Goal: Task Accomplishment & Management: Complete application form

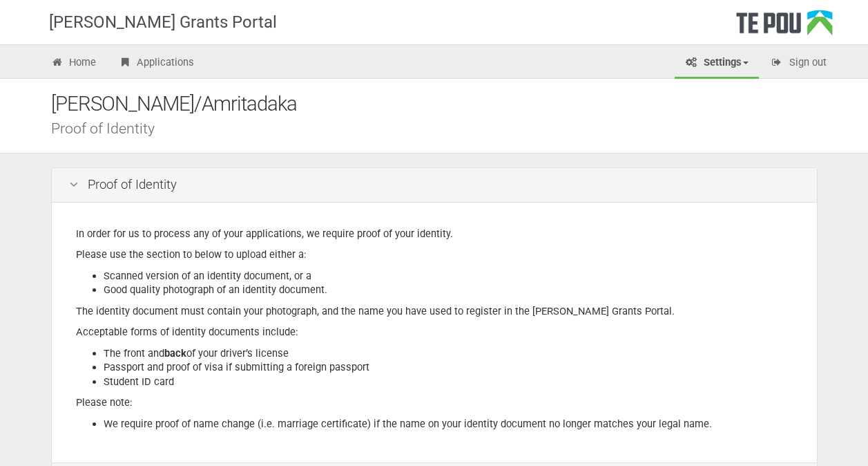
scroll to position [222, 0]
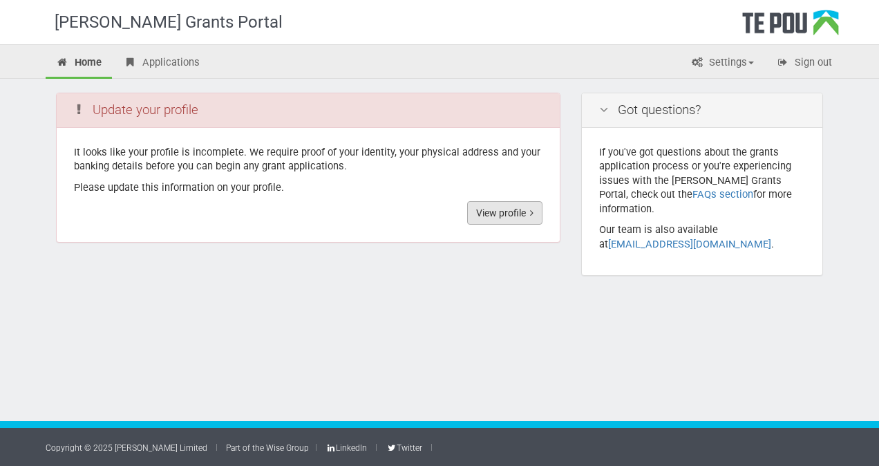
click at [514, 217] on link "View profile" at bounding box center [504, 212] width 75 height 23
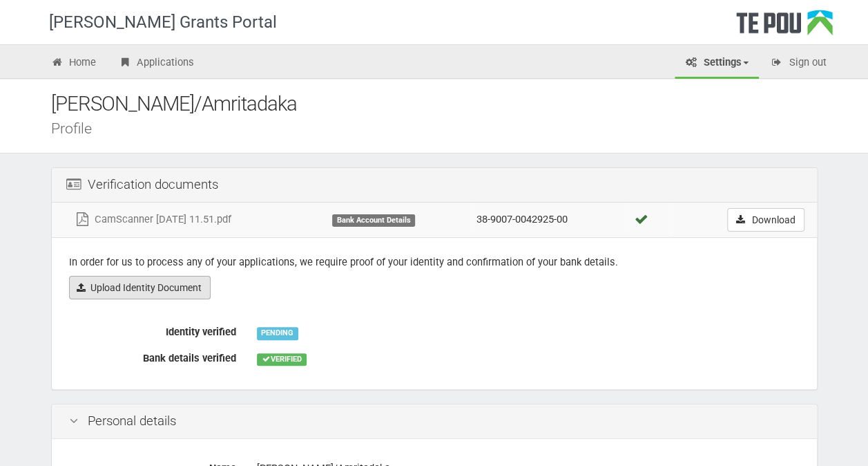
click at [176, 285] on link "Upload Identity Document" at bounding box center [140, 287] width 142 height 23
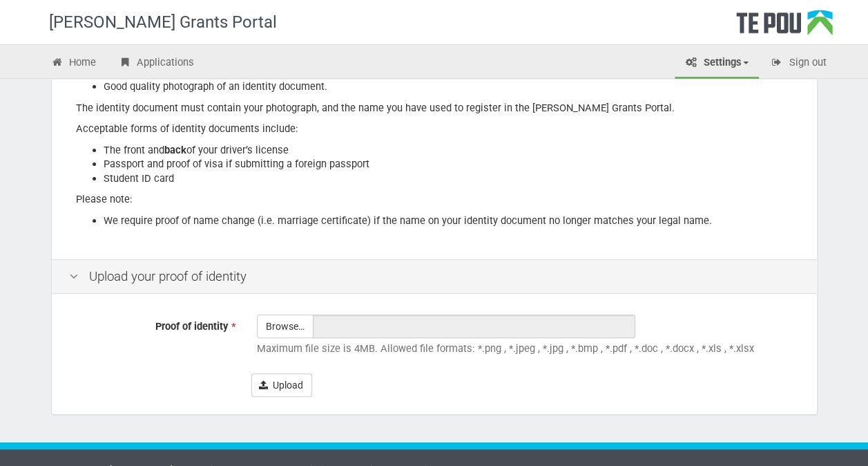
scroll to position [222, 0]
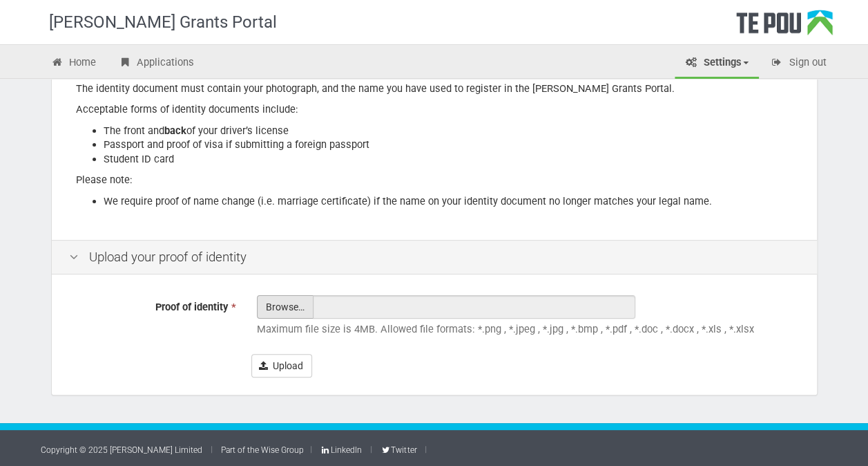
click at [287, 303] on input "Proof of identity *" at bounding box center [285, 345] width 55 height 99
type input "C:\fakepath\20250918132906.pdf"
type input "20250918132906.pdf"
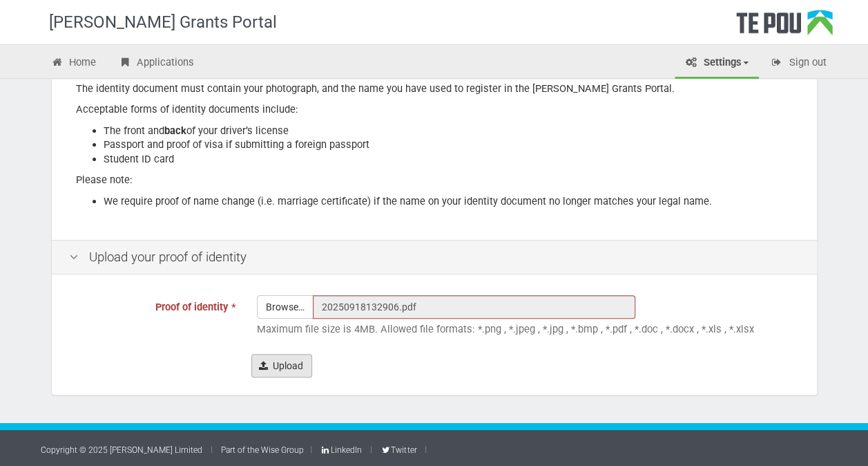
click at [262, 361] on icon "submit" at bounding box center [263, 366] width 9 height 10
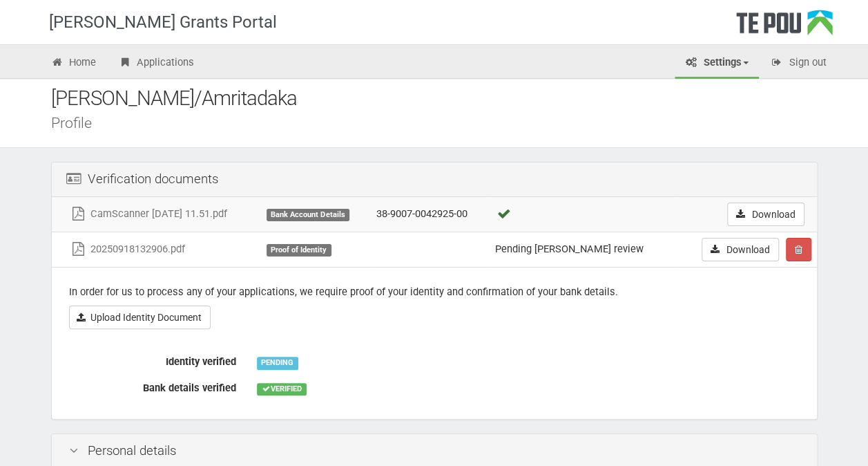
scroll to position [2, 0]
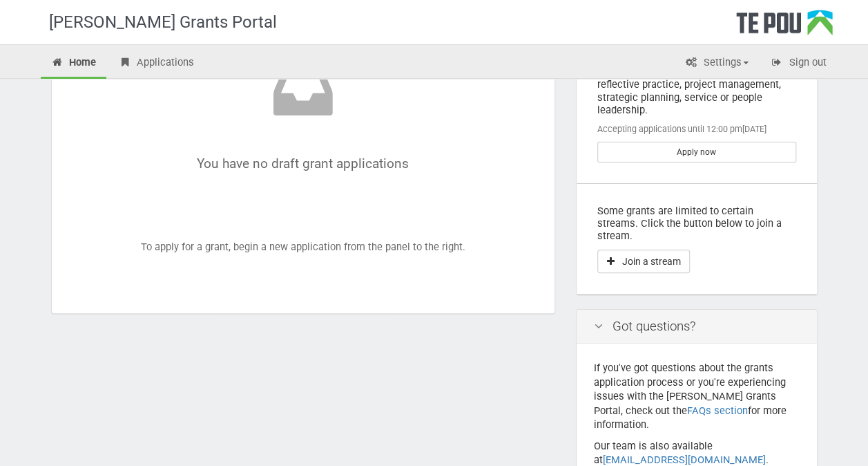
scroll to position [113, 0]
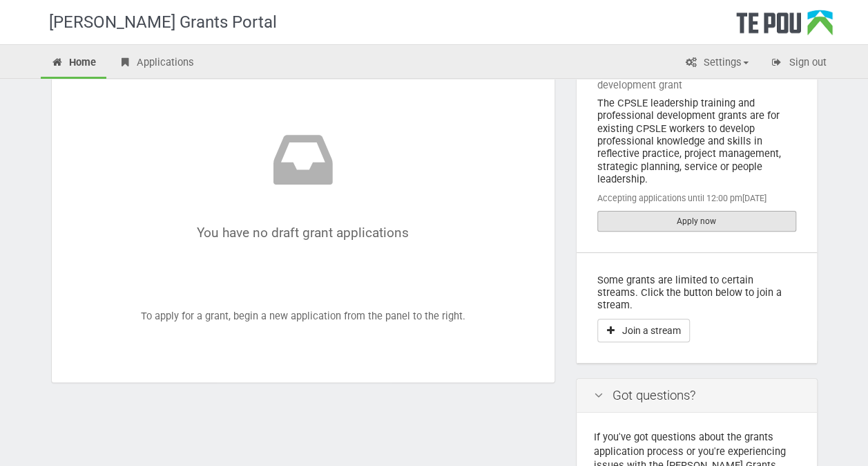
click at [686, 217] on link "Apply now" at bounding box center [696, 221] width 199 height 21
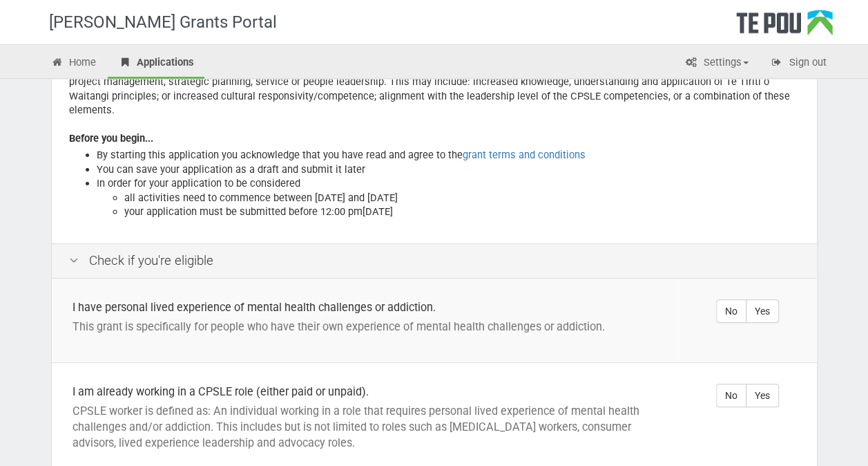
scroll to position [138, 0]
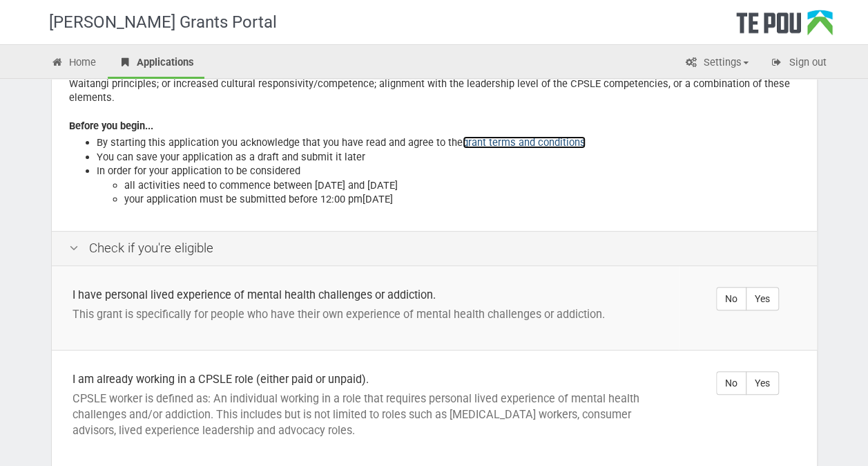
click at [537, 136] on link "grant terms and conditions" at bounding box center [524, 142] width 123 height 12
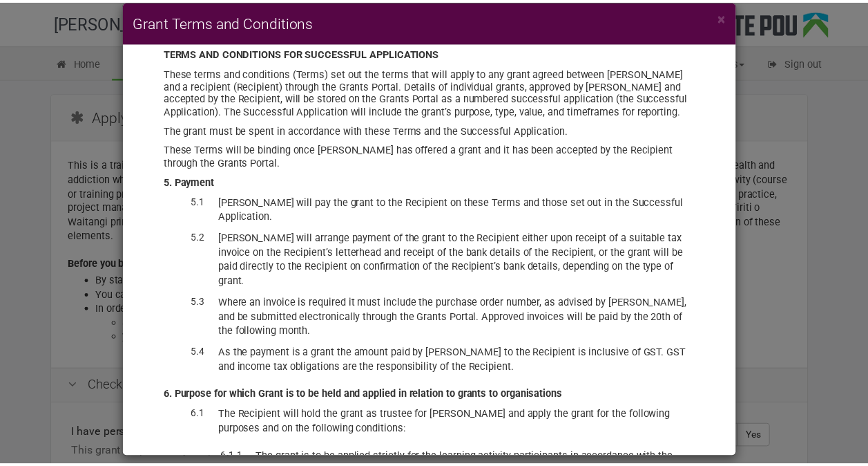
scroll to position [3228, 0]
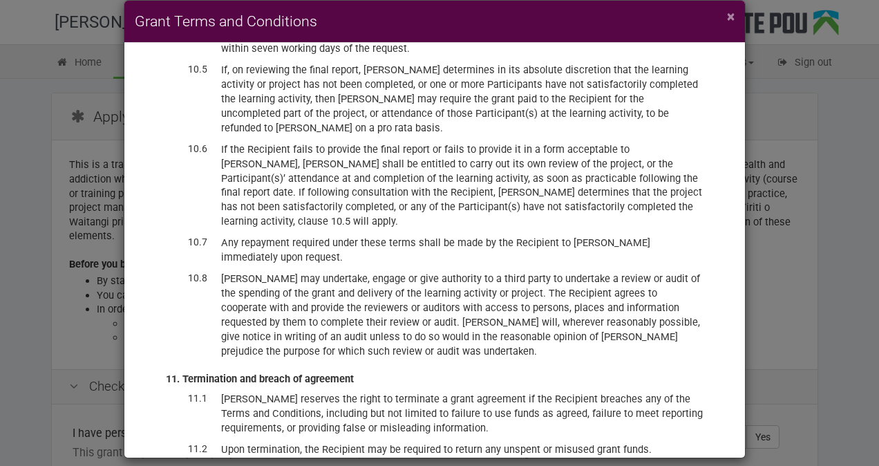
click at [729, 13] on span "×" at bounding box center [731, 16] width 8 height 17
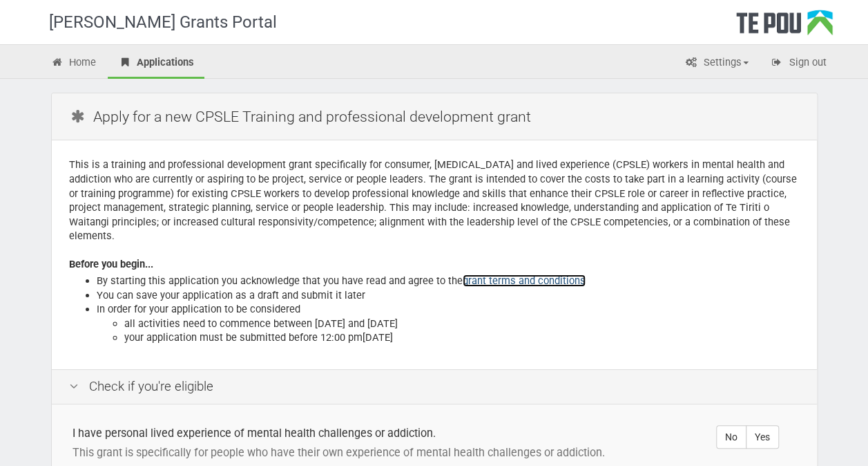
scroll to position [69, 0]
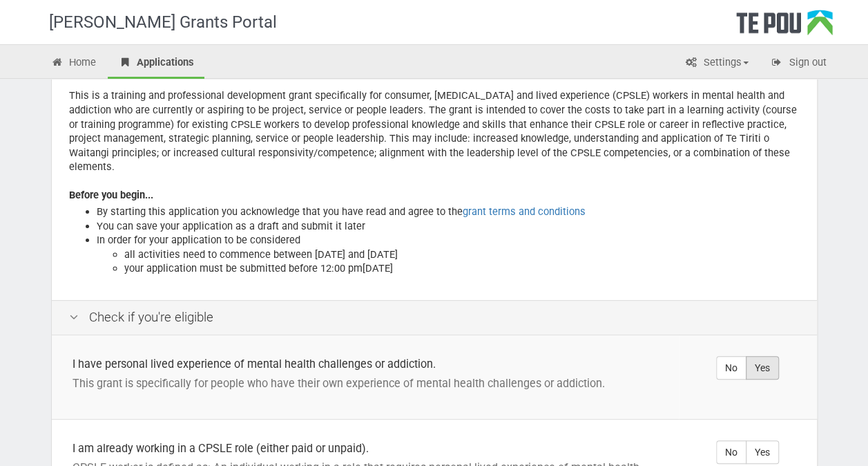
click at [765, 356] on label "Yes" at bounding box center [762, 367] width 33 height 23
radio input "true"
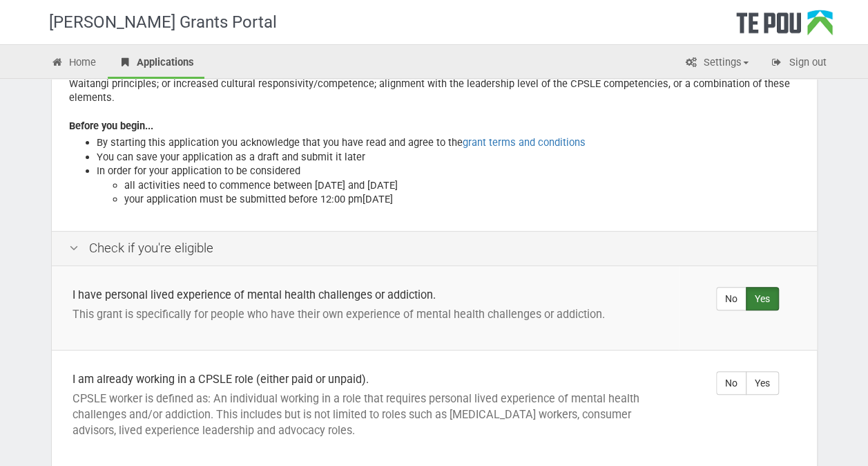
scroll to position [207, 0]
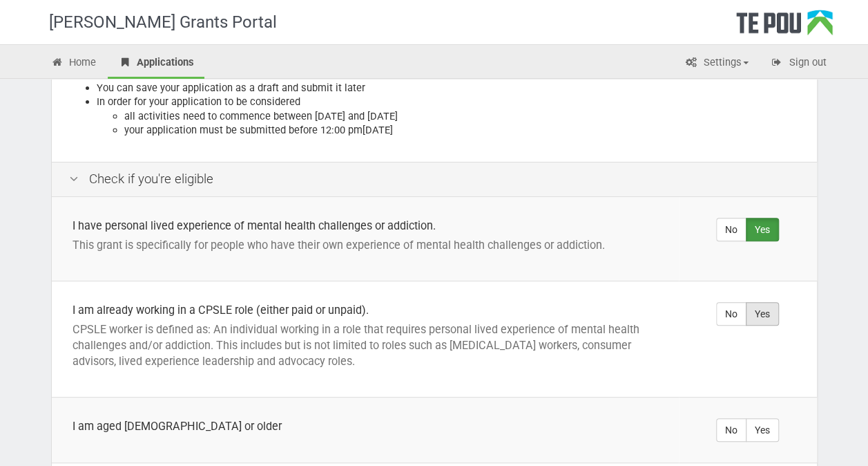
click at [768, 302] on label "Yes" at bounding box center [762, 313] width 33 height 23
radio input "true"
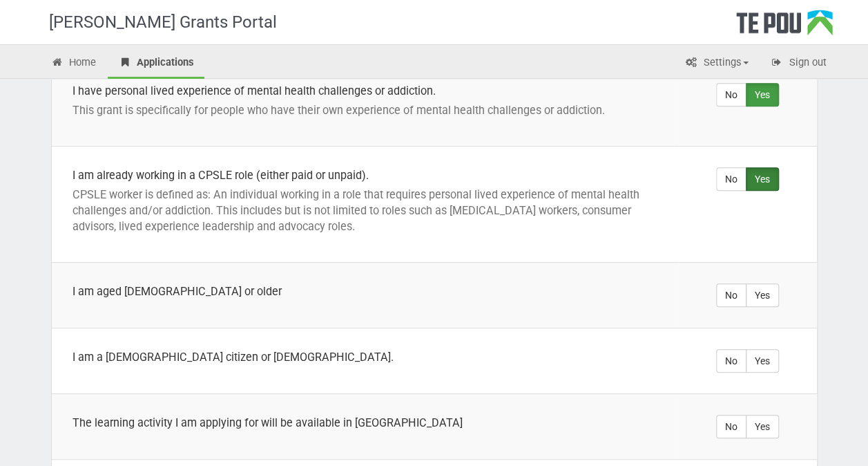
scroll to position [414, 0]
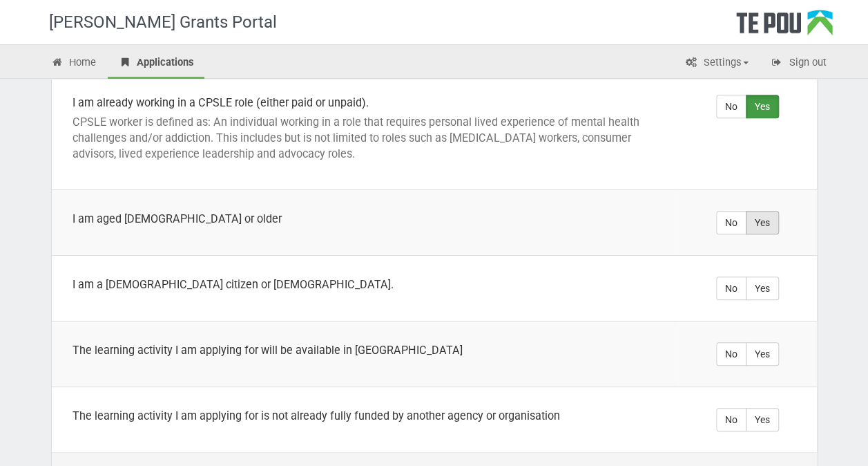
click at [765, 211] on label "Yes" at bounding box center [762, 222] width 33 height 23
radio input "true"
click at [760, 276] on label "Yes" at bounding box center [762, 287] width 33 height 23
radio input "true"
click at [769, 342] on label "Yes" at bounding box center [762, 353] width 33 height 23
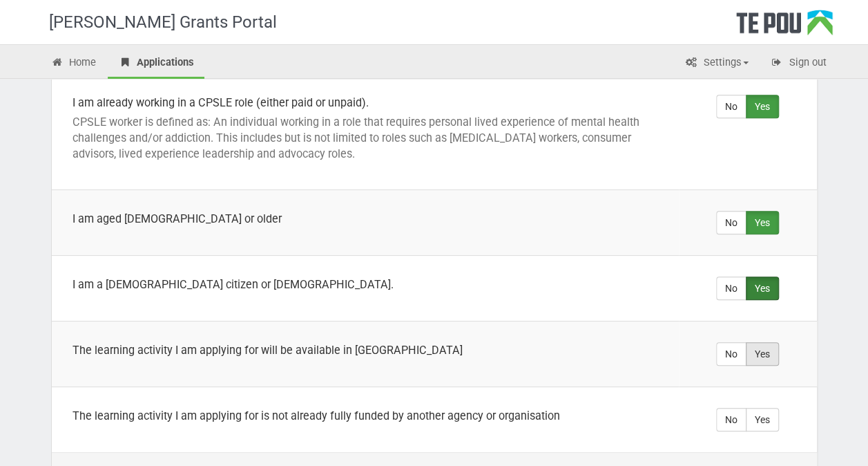
radio input "true"
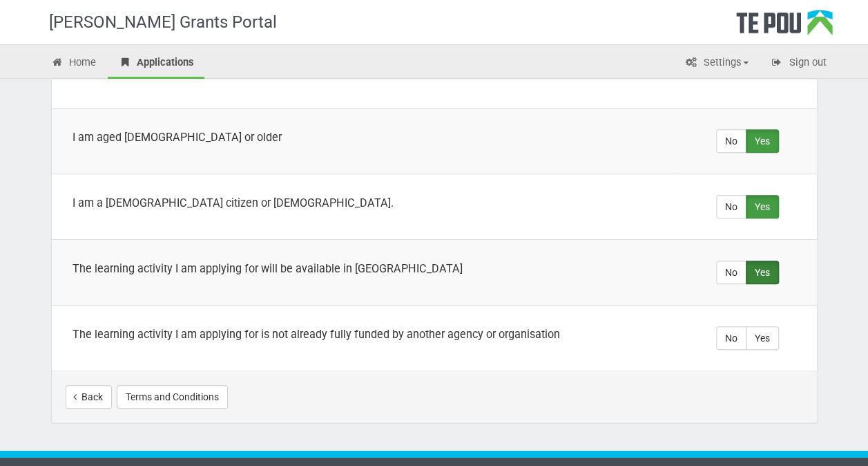
scroll to position [506, 0]
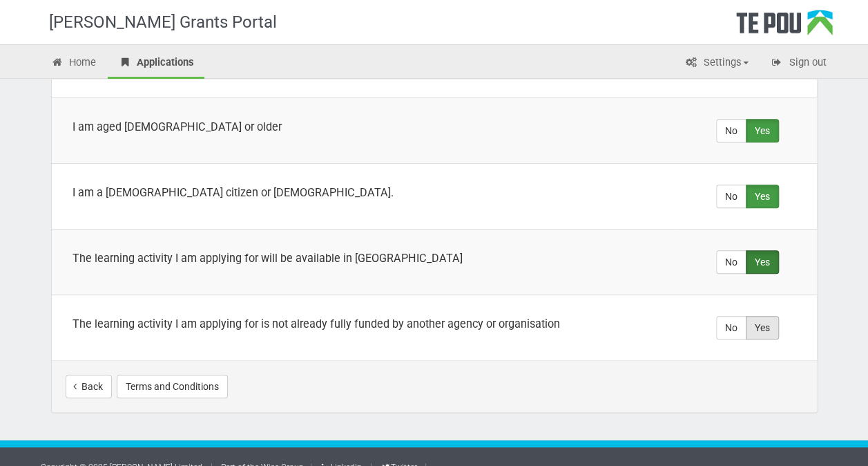
click at [769, 316] on label "Yes" at bounding box center [762, 327] width 33 height 23
radio input "true"
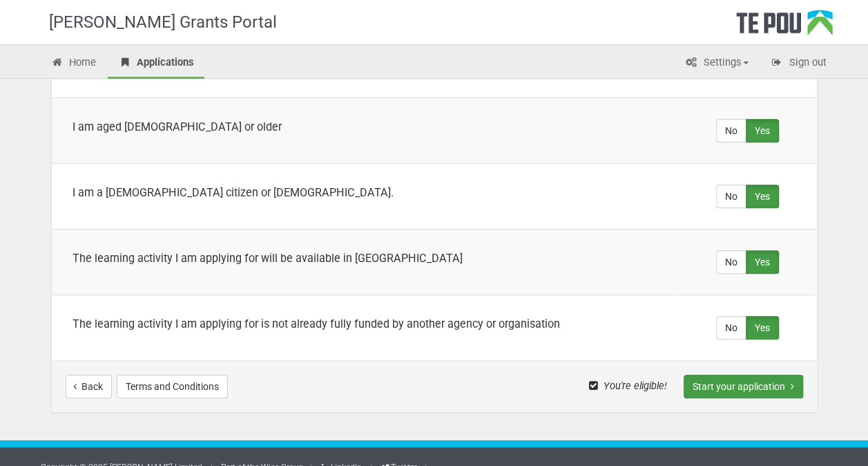
click at [727, 374] on button "Start your application" at bounding box center [743, 385] width 119 height 23
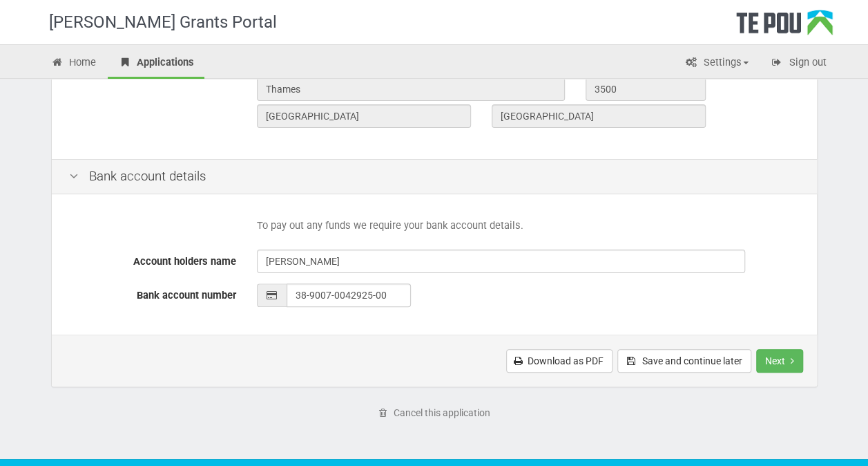
scroll to position [622, 0]
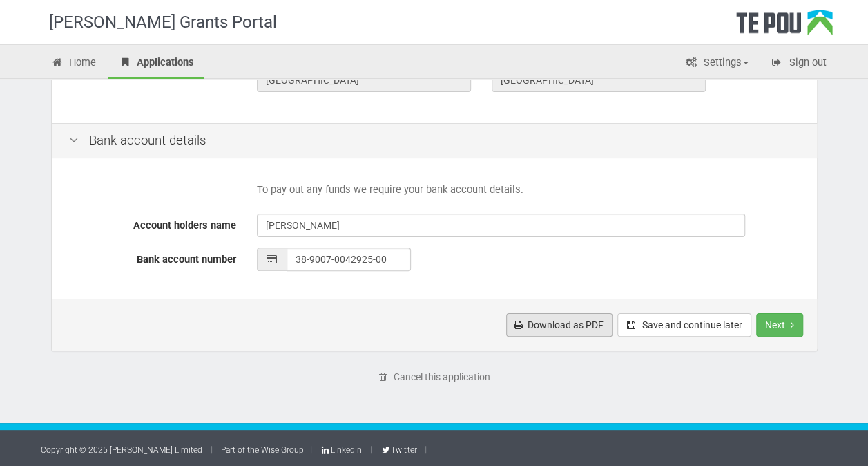
click at [593, 325] on link "Download as PDF" at bounding box center [559, 324] width 106 height 23
click at [783, 324] on button "Next" at bounding box center [779, 324] width 47 height 23
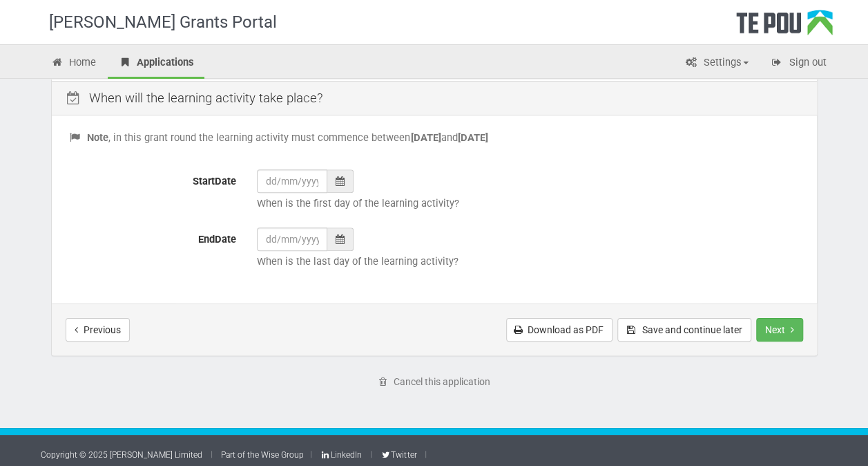
scroll to position [571, 0]
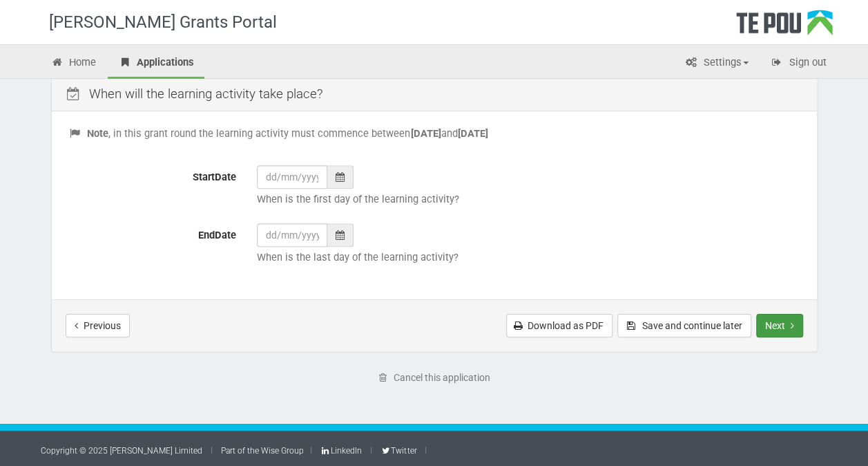
click at [792, 323] on icon "Next step" at bounding box center [792, 325] width 3 height 10
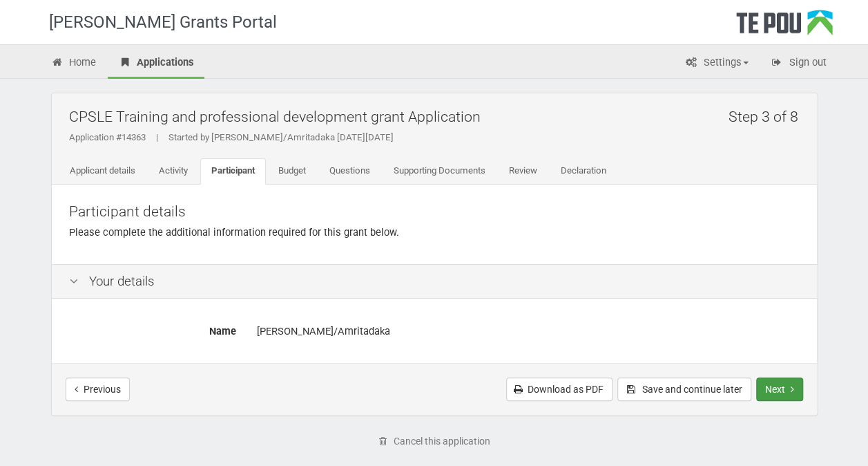
click at [787, 387] on button "Next" at bounding box center [779, 388] width 47 height 23
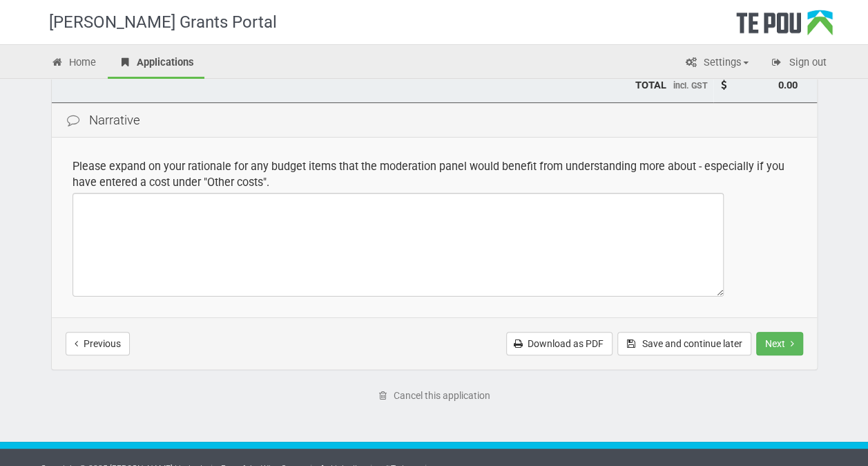
scroll to position [330, 0]
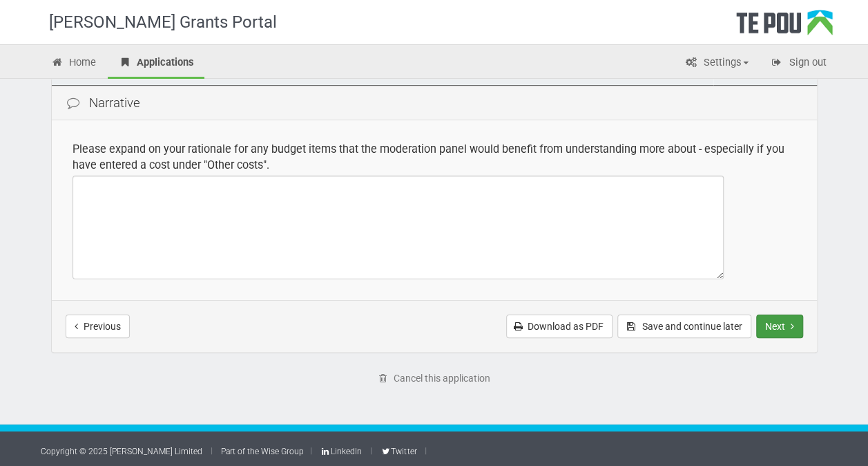
click at [783, 317] on button "Next" at bounding box center [779, 325] width 47 height 23
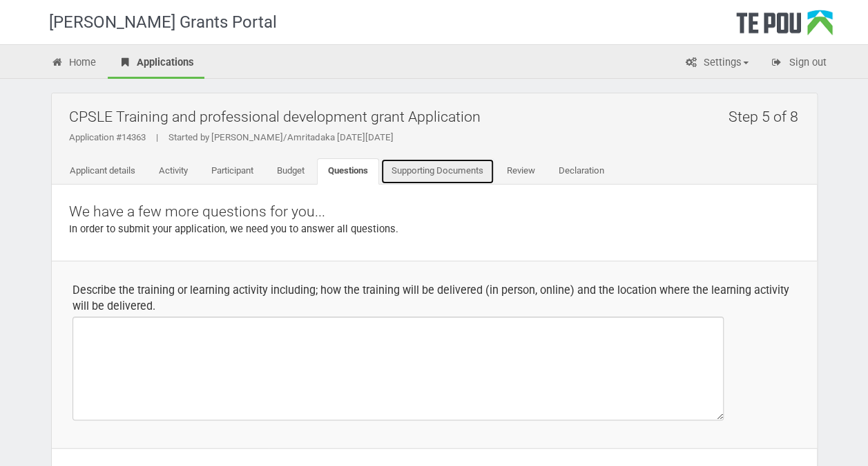
click at [461, 175] on link "Supporting Documents" at bounding box center [438, 171] width 114 height 26
